Goal: Navigation & Orientation: Find specific page/section

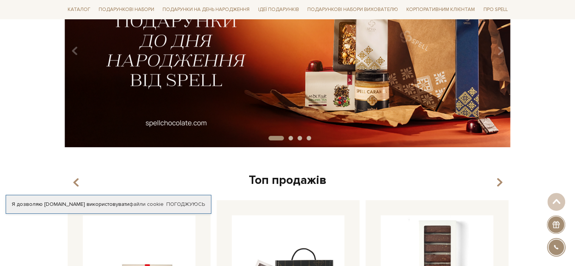
scroll to position [151, 0]
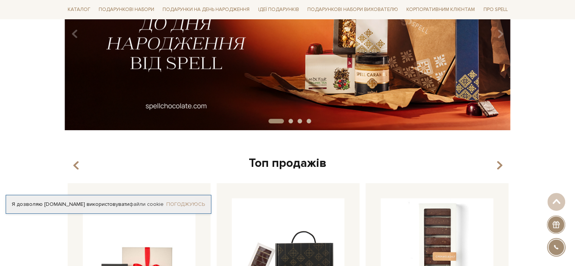
click at [184, 205] on link "Погоджуюсь" at bounding box center [185, 204] width 39 height 7
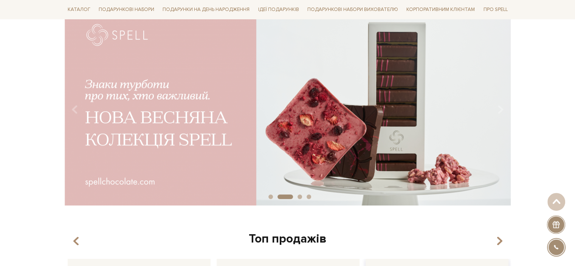
scroll to position [0, 0]
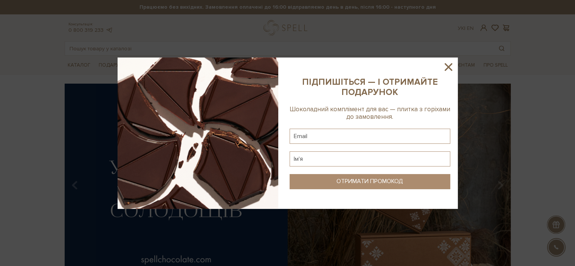
click at [450, 67] on icon at bounding box center [448, 66] width 13 height 13
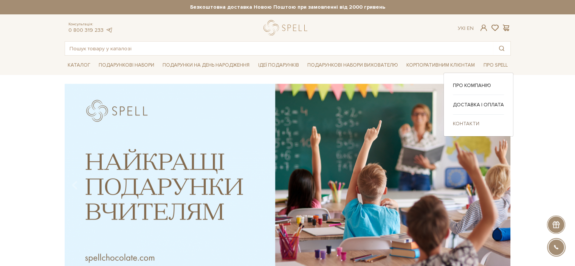
click at [466, 120] on link "Контакти" at bounding box center [478, 123] width 51 height 7
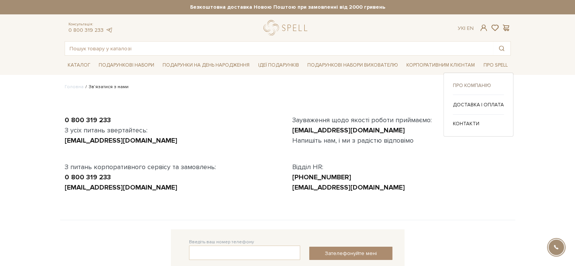
click at [478, 82] on link "Про компанію" at bounding box center [478, 85] width 51 height 7
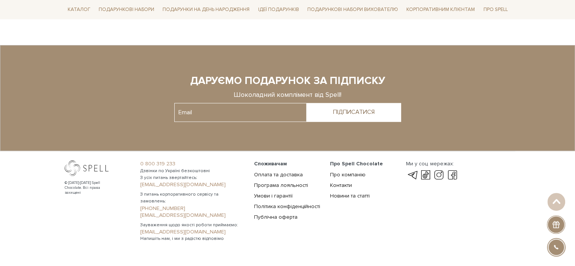
scroll to position [605, 0]
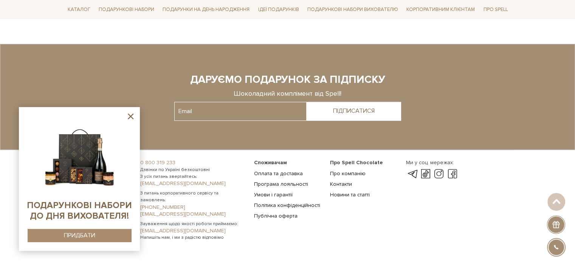
click at [128, 114] on icon at bounding box center [131, 116] width 6 height 6
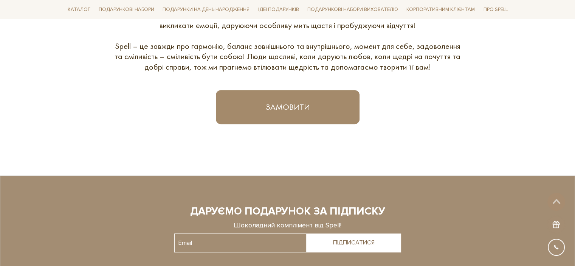
scroll to position [453, 0]
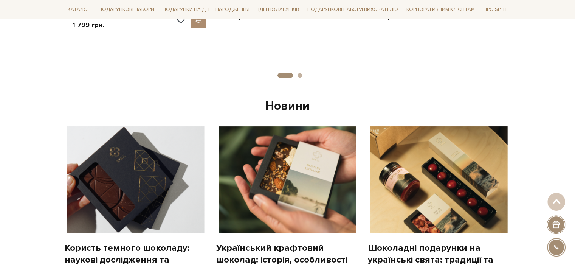
scroll to position [491, 0]
click at [452, 185] on img at bounding box center [439, 179] width 142 height 107
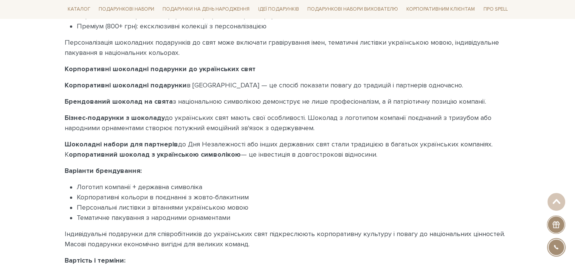
scroll to position [1058, 0]
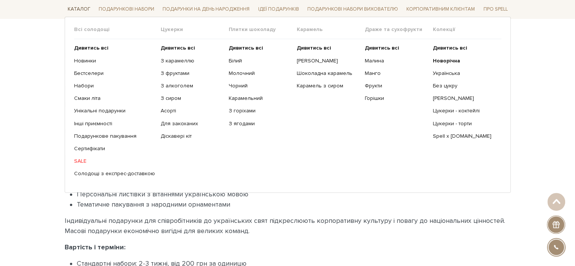
click at [79, 6] on link "Каталог" at bounding box center [79, 10] width 29 height 12
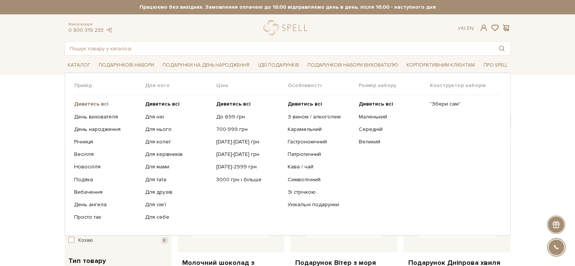
click at [98, 103] on b "Дивитись всі" at bounding box center [91, 104] width 34 height 6
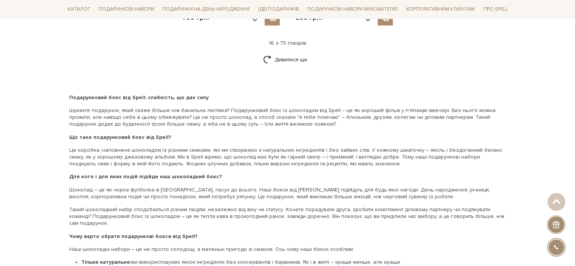
scroll to position [1209, 0]
